Goal: Navigation & Orientation: Find specific page/section

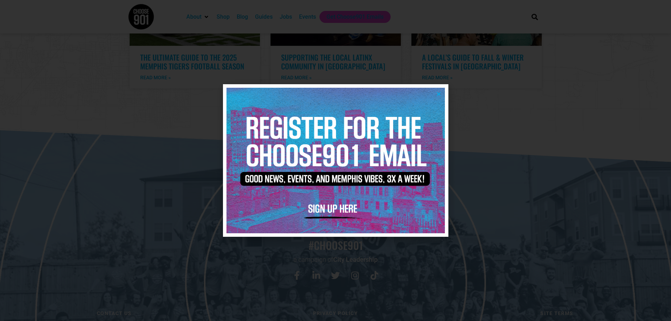
click at [144, 96] on div at bounding box center [335, 160] width 671 height 321
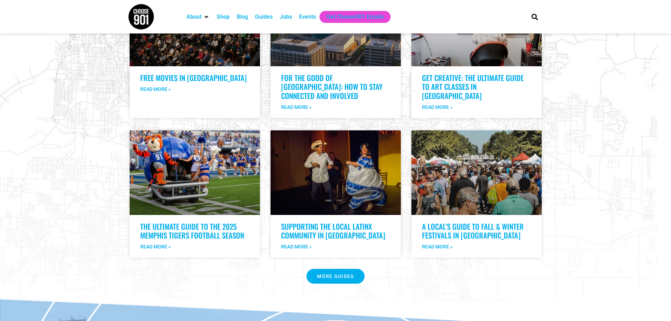
scroll to position [1265, 0]
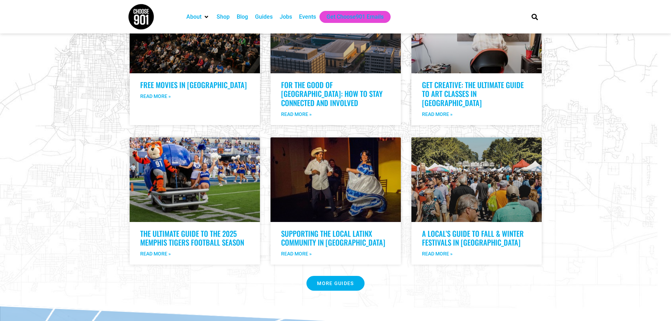
click at [305, 18] on div "Events" at bounding box center [307, 17] width 17 height 8
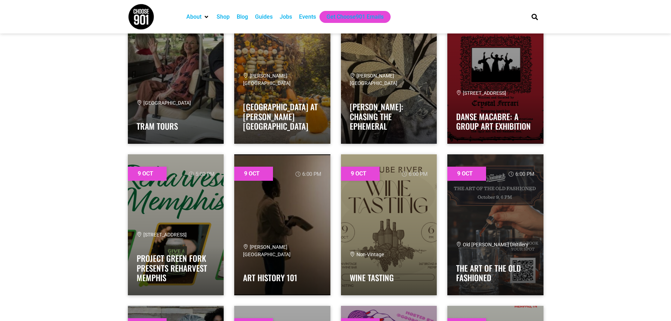
scroll to position [634, 0]
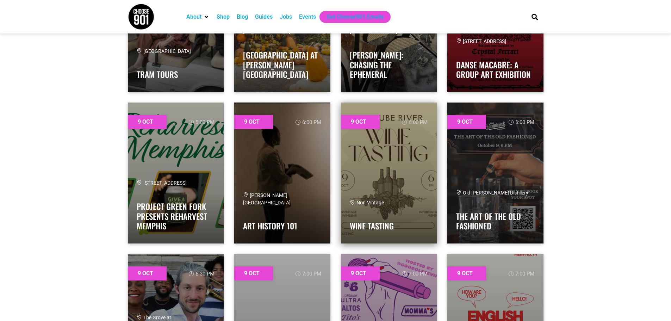
click at [389, 173] on link at bounding box center [389, 173] width 96 height 141
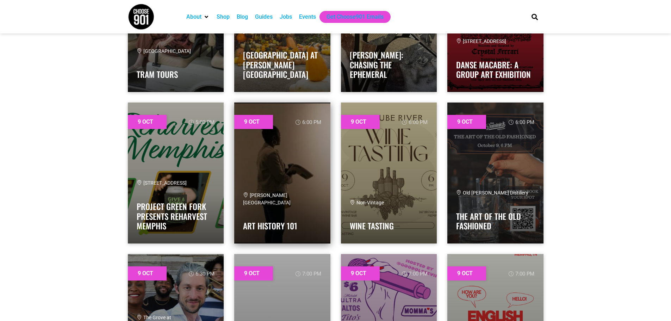
click at [284, 166] on link at bounding box center [282, 173] width 96 height 141
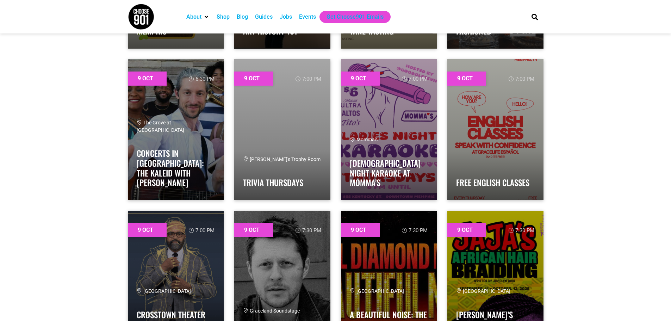
scroll to position [810, 0]
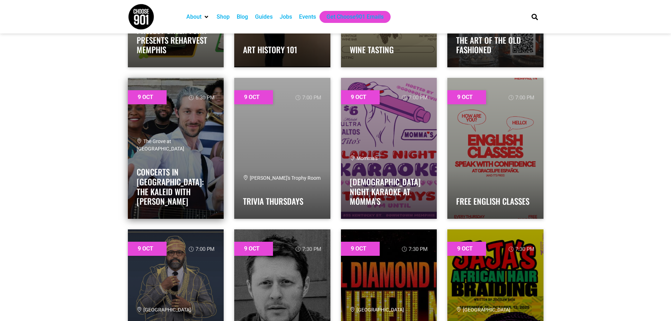
click at [181, 151] on span "The Grove at [GEOGRAPHIC_DATA]" at bounding box center [161, 144] width 48 height 13
